Goal: Download file/media

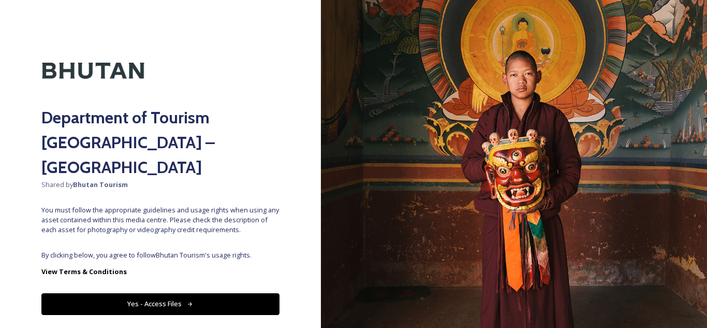
click at [187, 301] on icon at bounding box center [190, 304] width 7 height 7
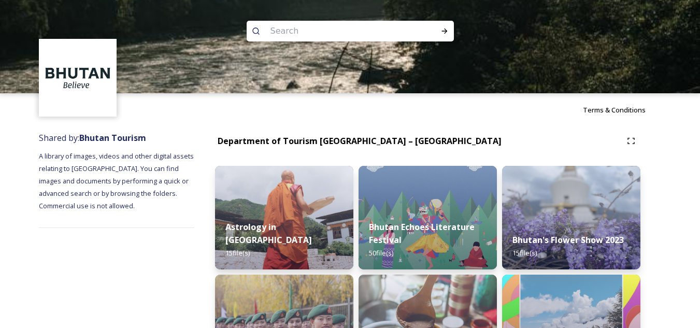
click at [329, 24] on input at bounding box center [336, 31] width 142 height 23
type input "smiling"
click at [441, 27] on icon at bounding box center [444, 31] width 8 height 8
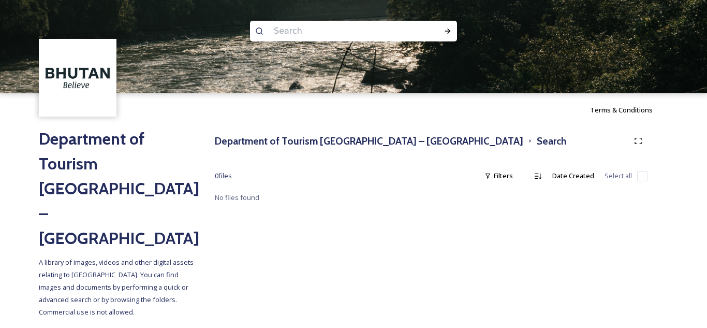
click at [372, 33] on input at bounding box center [340, 31] width 142 height 23
type input "smile"
click at [445, 31] on icon at bounding box center [448, 31] width 8 height 8
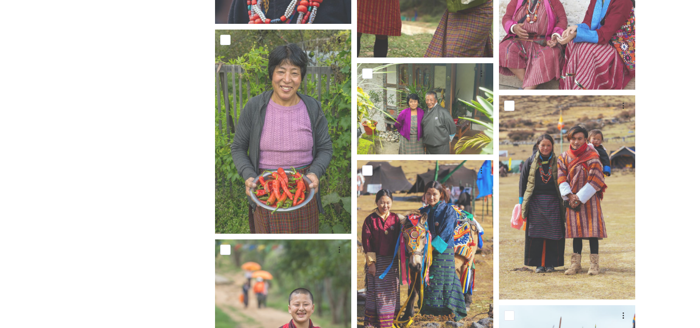
scroll to position [3756, 0]
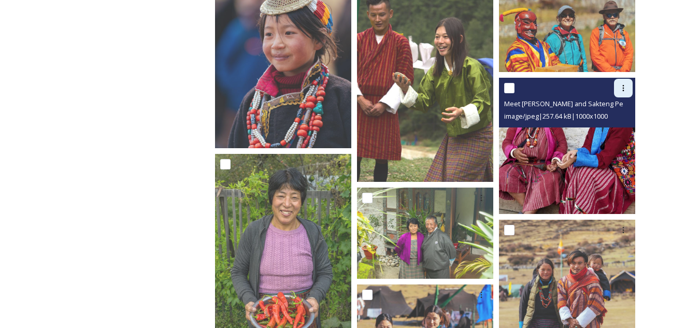
click at [627, 91] on icon at bounding box center [623, 88] width 8 height 8
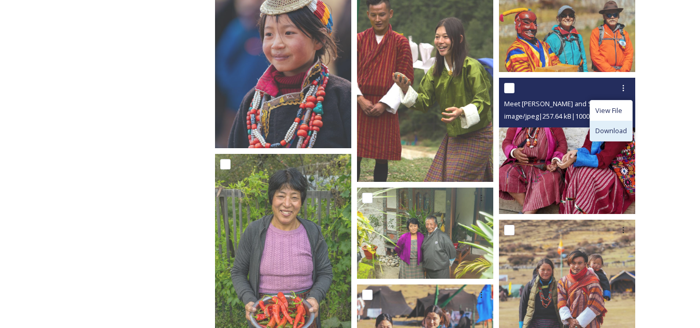
click at [610, 128] on span "Download" at bounding box center [611, 131] width 32 height 10
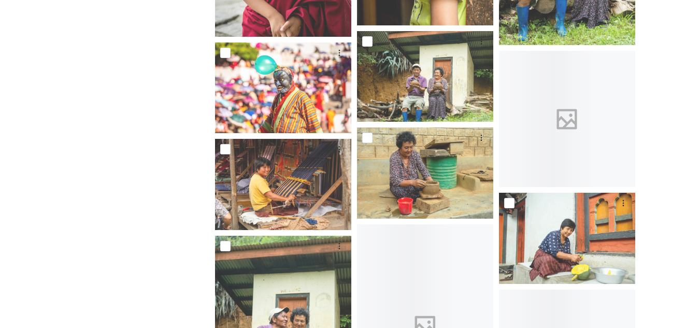
scroll to position [8993, 0]
